Goal: Navigation & Orientation: Find specific page/section

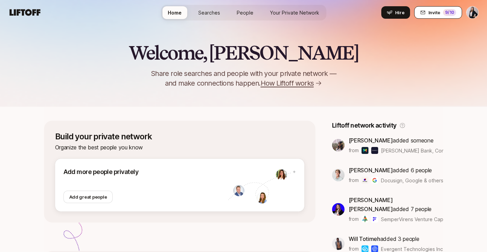
click at [447, 15] on div "9 /10" at bounding box center [449, 12] width 13 height 7
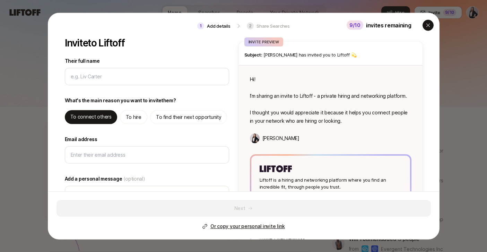
type textarea "x"
click at [429, 24] on icon "button" at bounding box center [427, 25] width 3 height 3
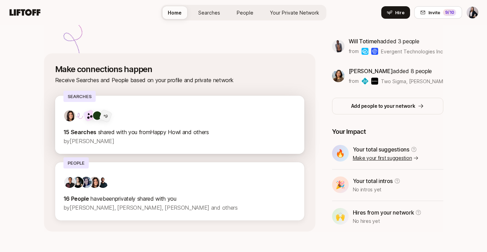
scroll to position [205, 0]
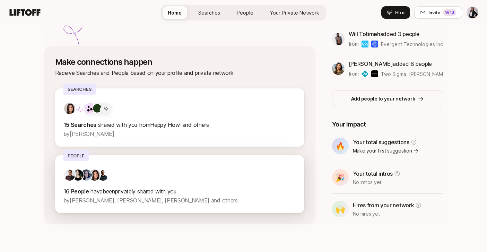
click at [126, 199] on span "by Fawzi Itani, Cassandra Marketos, Barrie Tovar and others" at bounding box center [150, 200] width 174 height 7
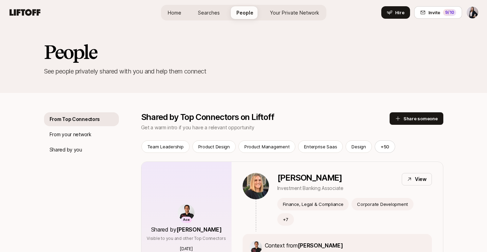
click at [473, 11] on html "Home Searches People Your Private Network Hire Home Searches People Your Privat…" at bounding box center [243, 126] width 487 height 252
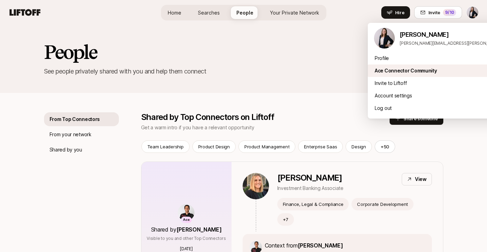
click at [398, 73] on div "Ace Connector Community" at bounding box center [454, 71] width 172 height 12
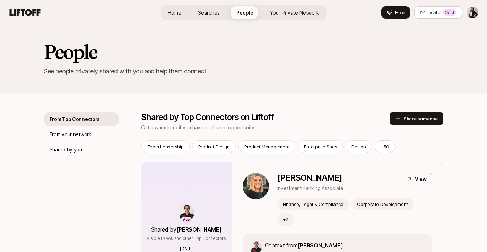
click at [471, 12] on html "Home Searches People Your Private Network Hire Home Searches People Your Privat…" at bounding box center [243, 126] width 487 height 252
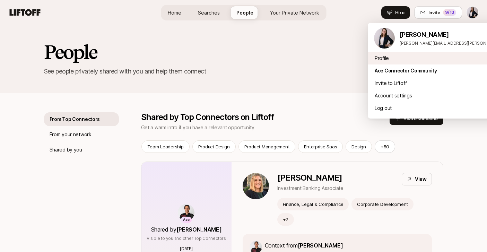
click at [382, 62] on div "Profile" at bounding box center [454, 58] width 172 height 12
